Goal: Navigation & Orientation: Find specific page/section

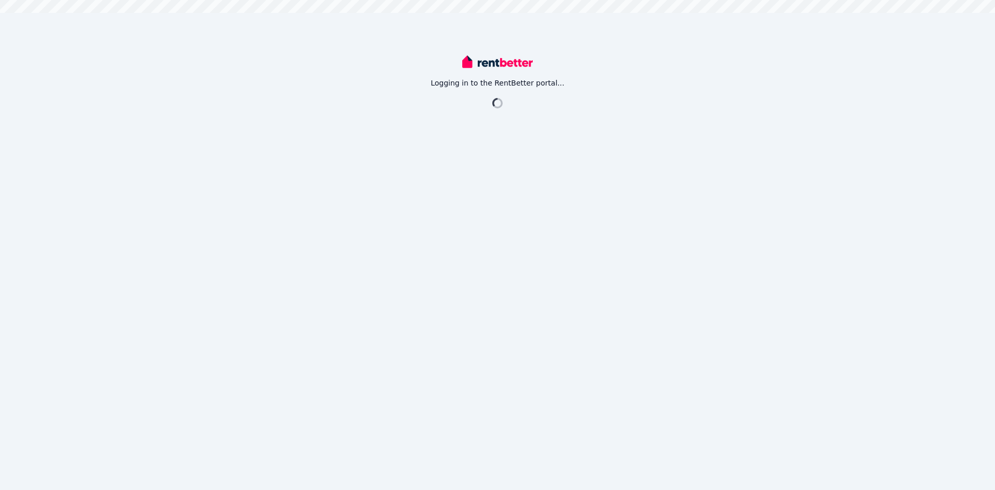
drag, startPoint x: 0, startPoint y: 0, endPoint x: 546, endPoint y: 148, distance: 566.2
click at [547, 148] on div "Logging in to the RentBetter portal..." at bounding box center [497, 245] width 995 height 490
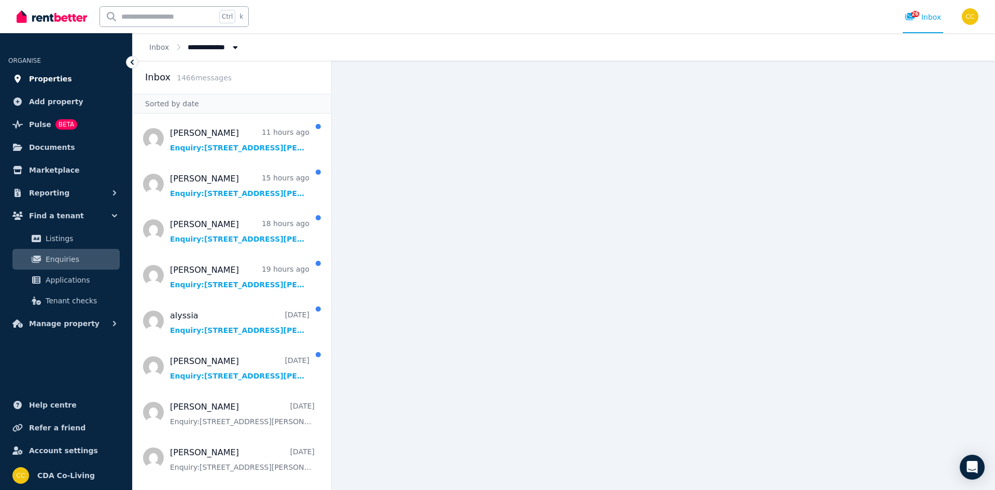
click at [50, 85] on span "Properties" at bounding box center [50, 79] width 43 height 12
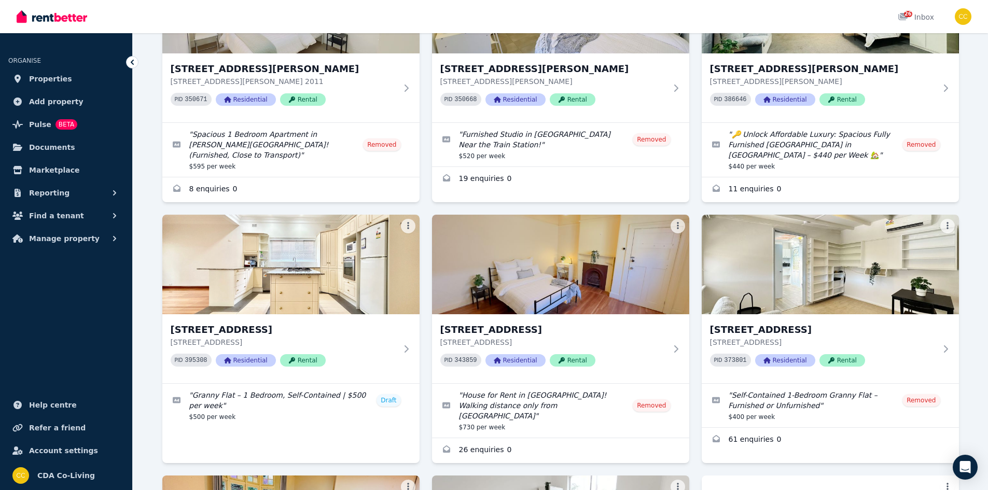
scroll to position [2022, 0]
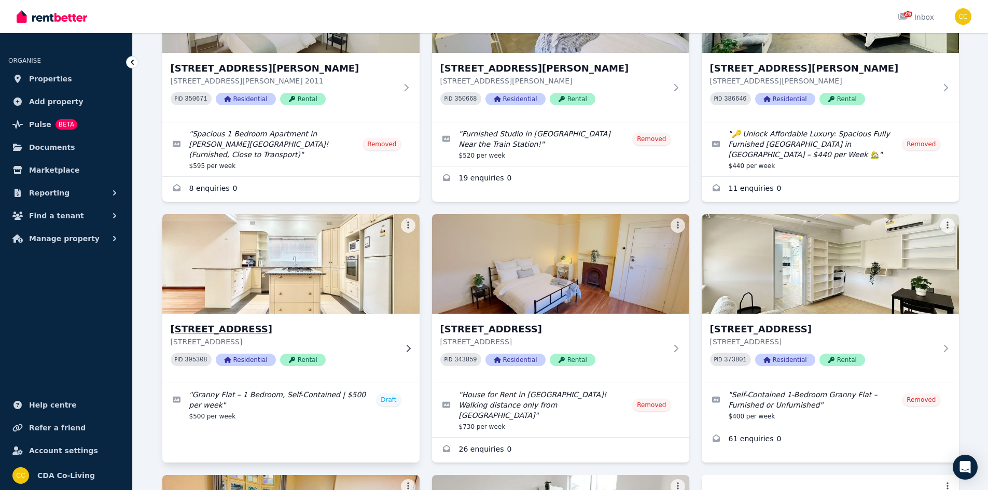
click at [352, 314] on div "25 Karuah St, Strathfield 25 Karuah St, Strathfield NSW 2135 PID 395308 Residen…" at bounding box center [290, 348] width 257 height 69
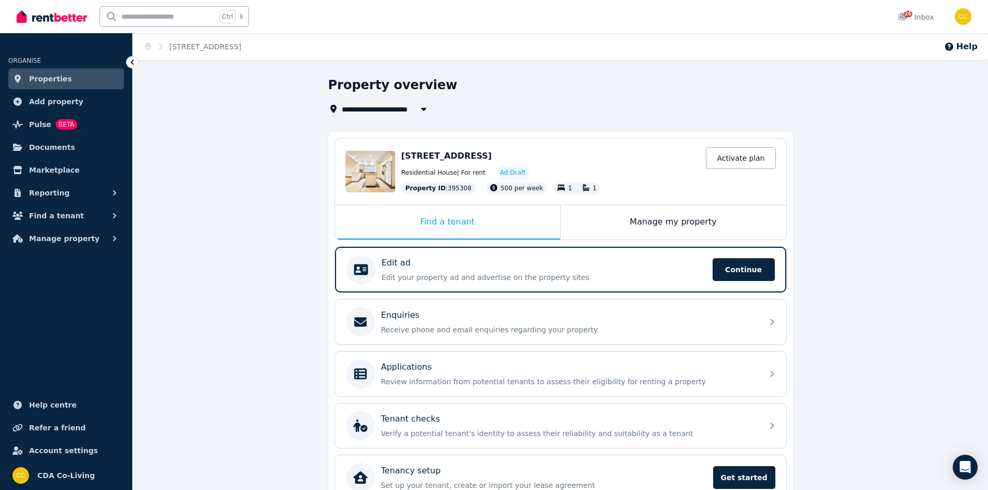
click at [853, 168] on div "**********" at bounding box center [560, 311] width 855 height 469
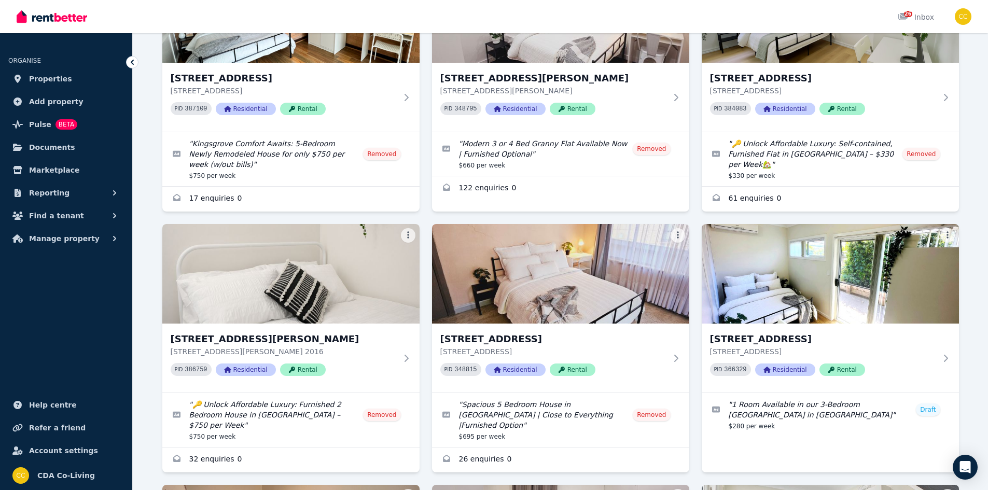
scroll to position [3531, 0]
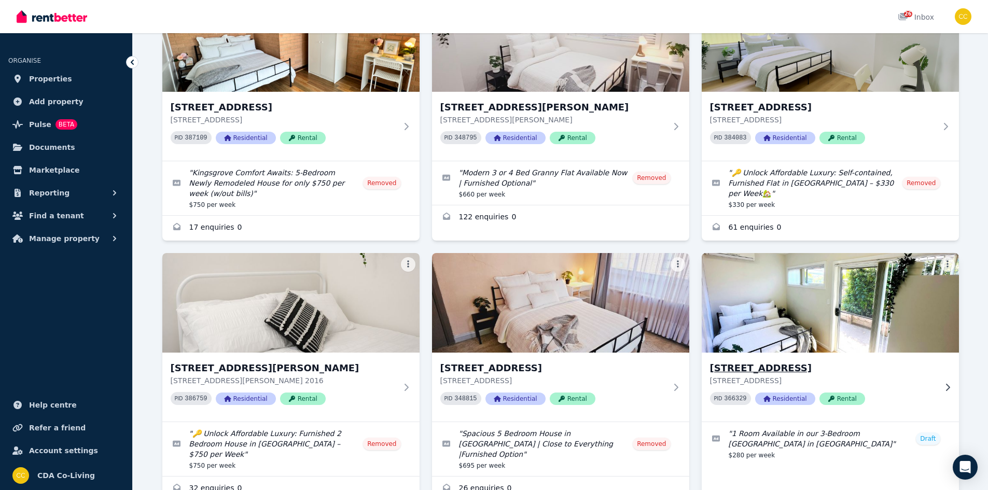
click at [908, 361] on h3 "396 Liverpool Rd, Strathfield South" at bounding box center [823, 368] width 226 height 15
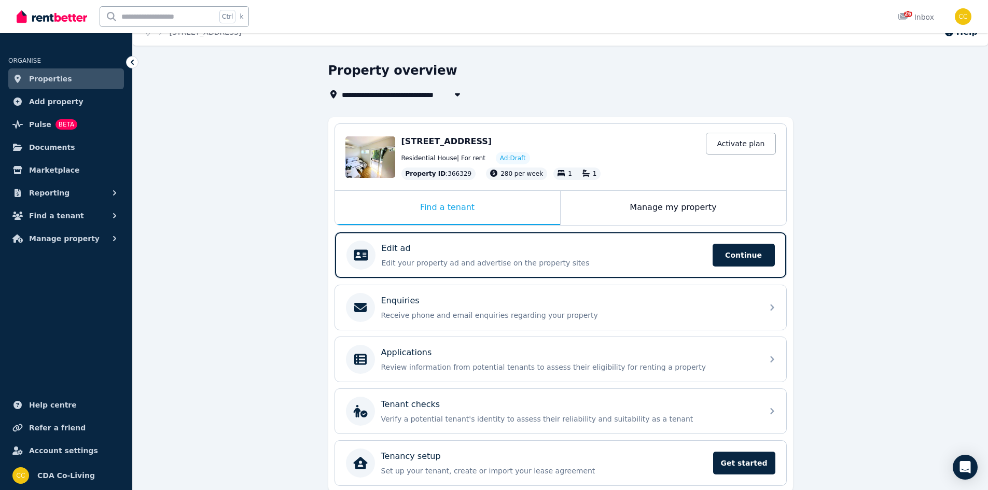
scroll to position [25, 0]
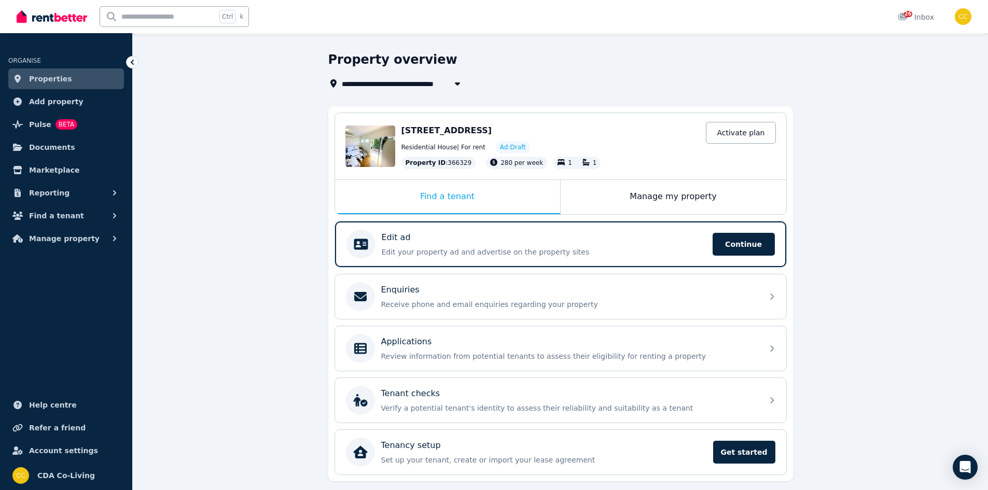
click at [858, 188] on div "**********" at bounding box center [560, 285] width 855 height 469
click at [130, 61] on icon at bounding box center [132, 62] width 10 height 10
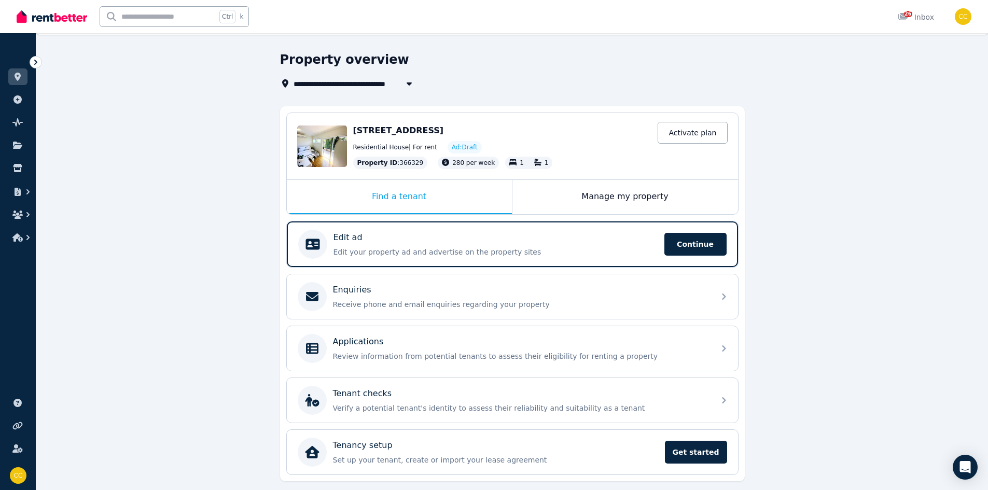
click at [37, 61] on icon at bounding box center [36, 62] width 10 height 10
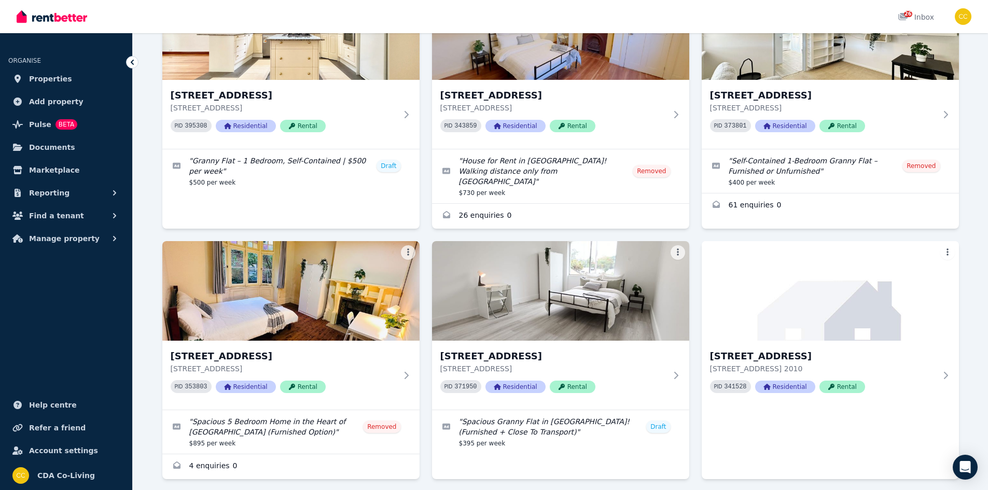
scroll to position [2290, 0]
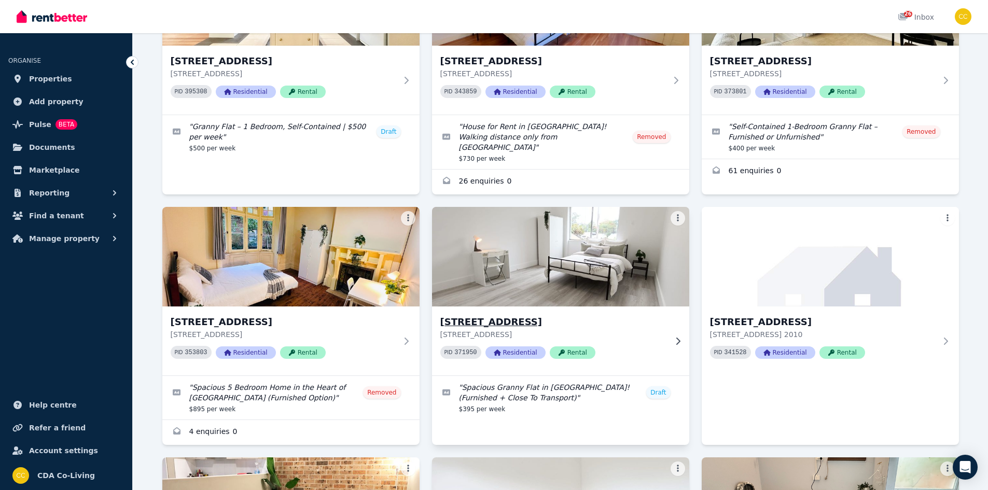
click at [629, 346] on div "PID 371950 Residential Rental" at bounding box center [553, 352] width 226 height 13
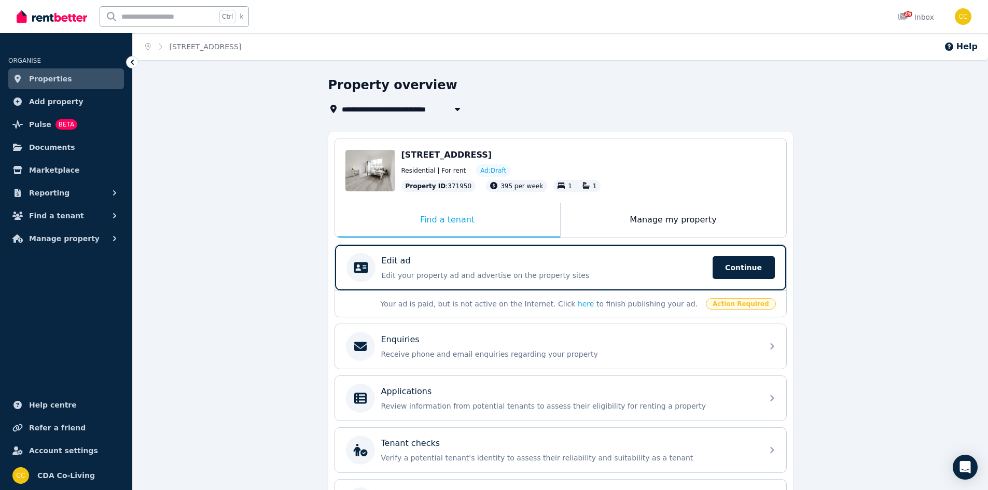
click at [176, 118] on div "**********" at bounding box center [560, 324] width 855 height 494
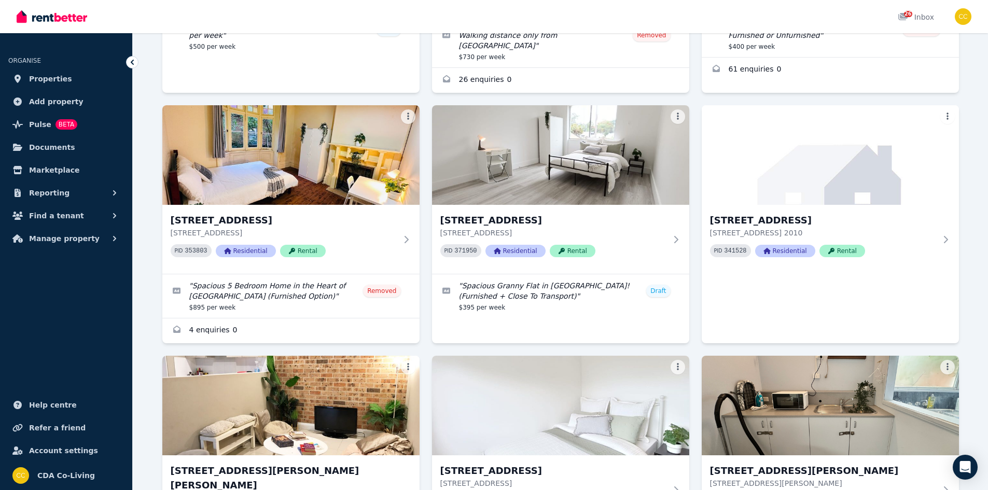
scroll to position [2541, 0]
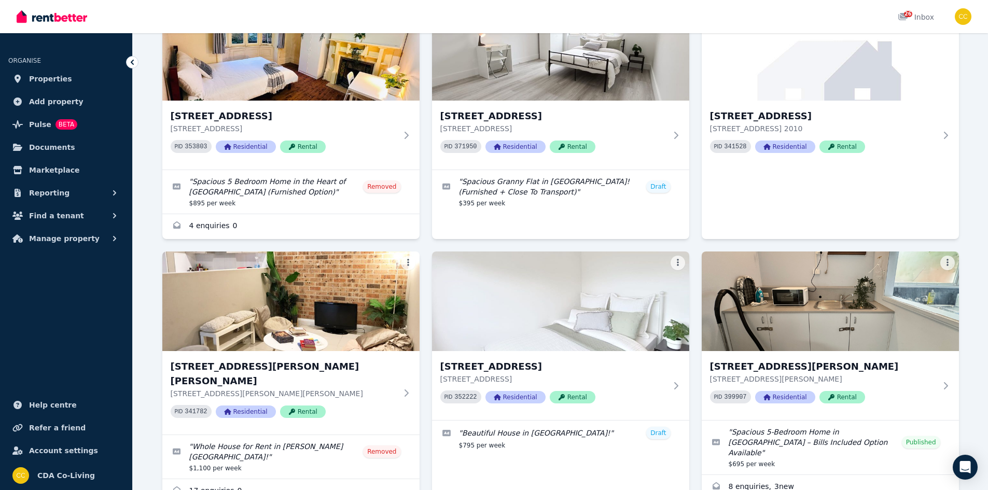
scroll to position [2494, 0]
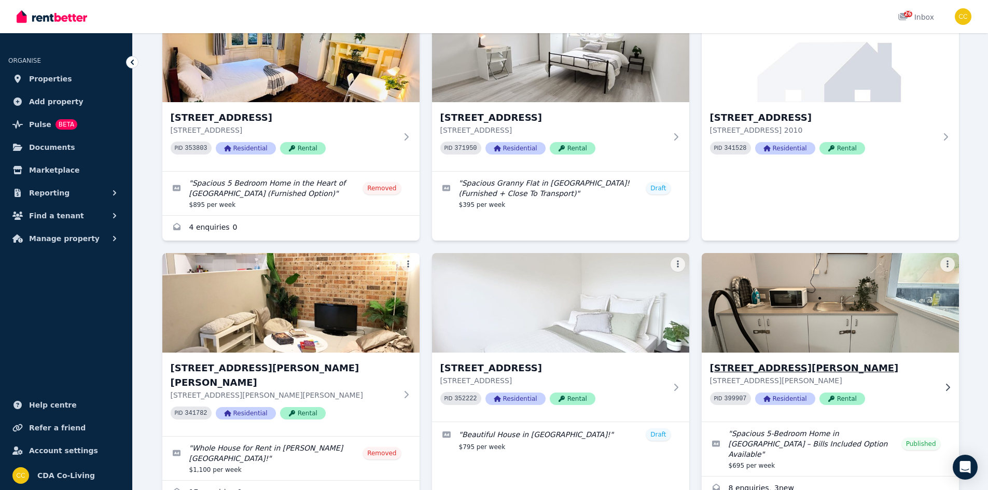
click at [845, 250] on img at bounding box center [830, 302] width 270 height 105
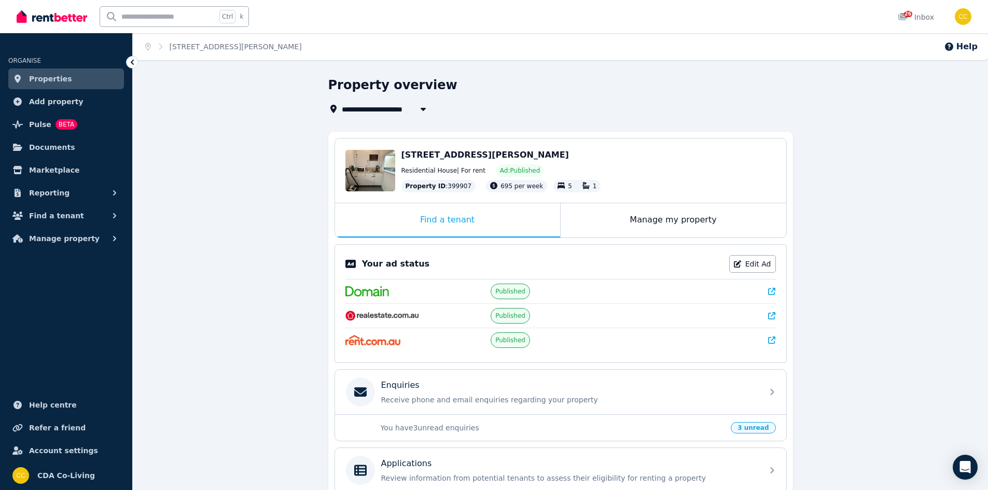
click at [772, 313] on icon at bounding box center [771, 315] width 7 height 7
